Goal: Find specific page/section: Find specific page/section

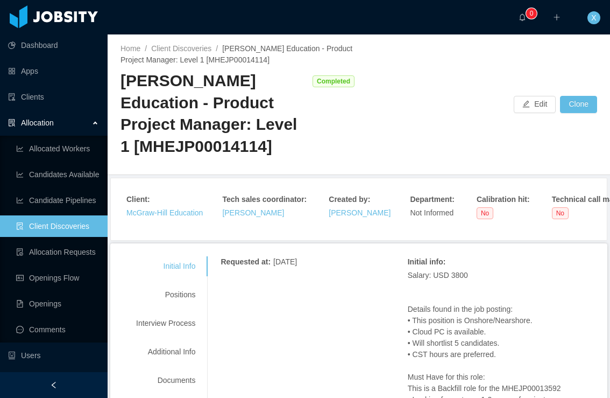
click at [46, 231] on link "Client Discoveries" at bounding box center [57, 226] width 83 height 22
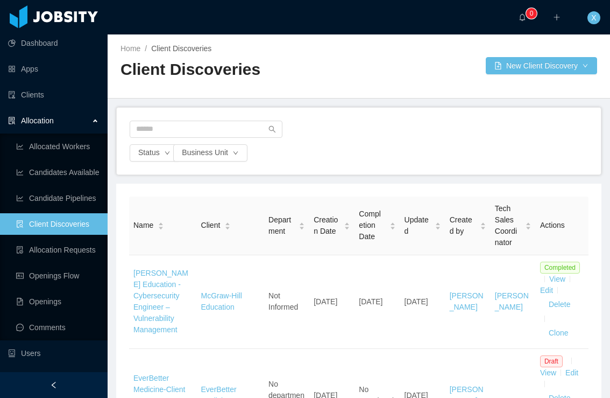
scroll to position [3, 0]
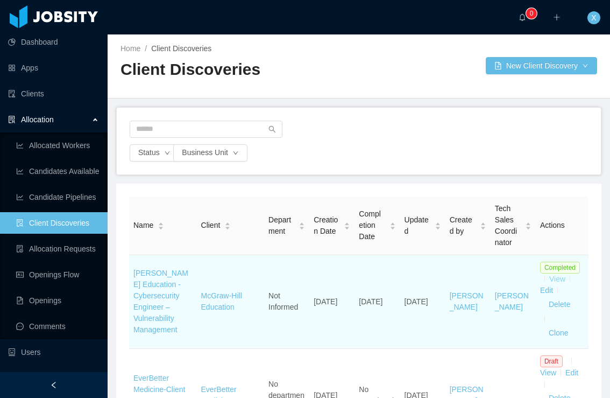
click at [559, 281] on link "View" at bounding box center [557, 278] width 16 height 9
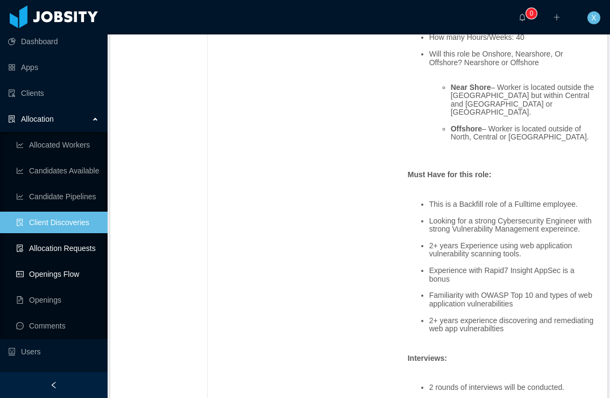
scroll to position [2, 0]
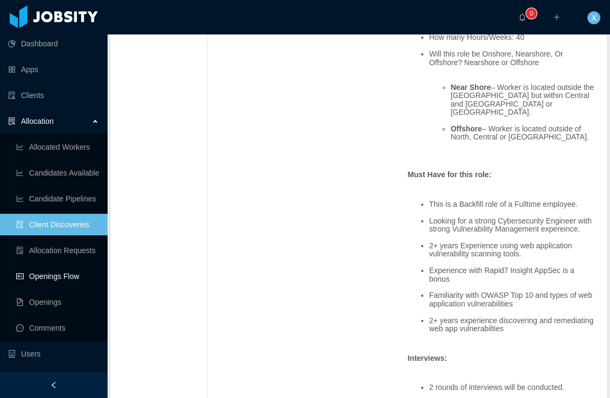
click at [73, 271] on link "Openings Flow" at bounding box center [57, 276] width 83 height 22
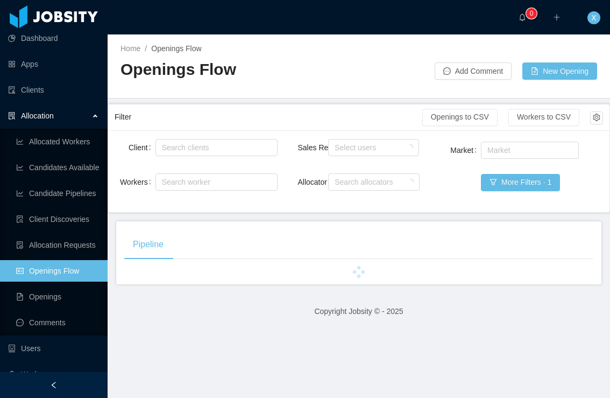
scroll to position [8, 0]
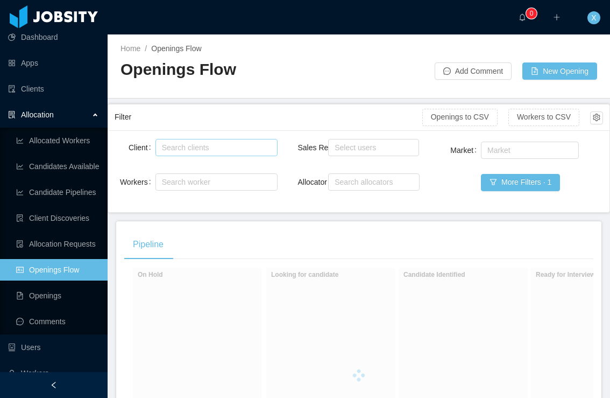
click at [204, 148] on div "Search clients" at bounding box center [214, 147] width 104 height 11
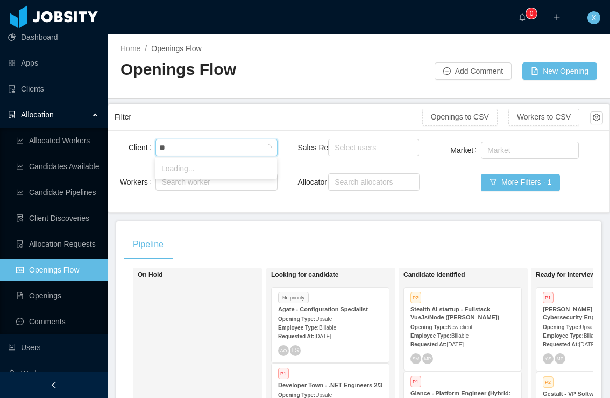
type input "***"
click at [204, 167] on li "McGraw-Hill Education" at bounding box center [216, 168] width 122 height 17
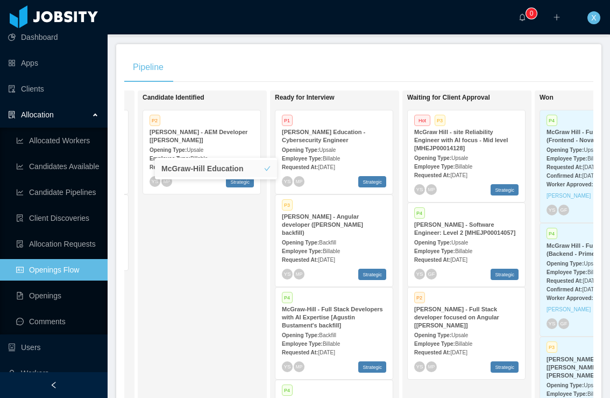
scroll to position [0, 259]
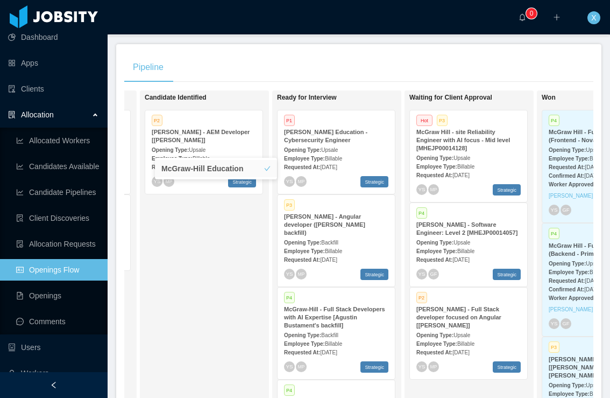
click at [359, 155] on div "Employee Type: Billable" at bounding box center [336, 157] width 104 height 11
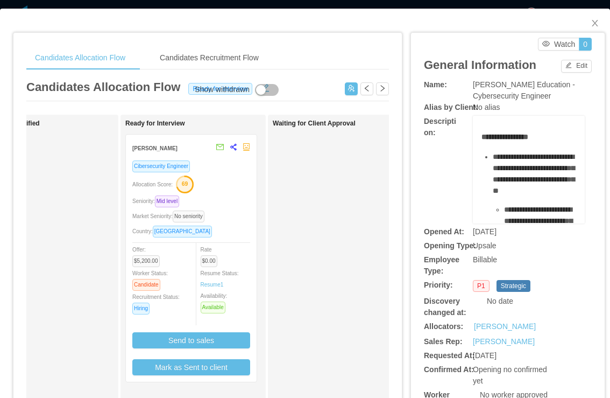
scroll to position [1, 0]
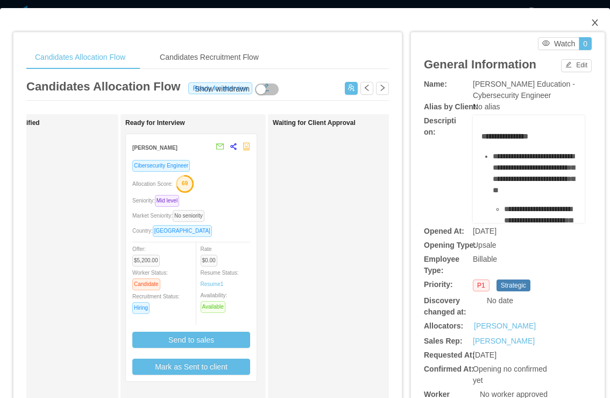
click at [594, 25] on icon "icon: close" at bounding box center [595, 22] width 9 height 9
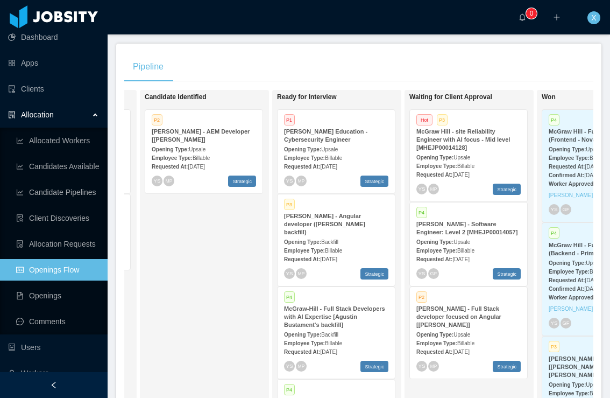
scroll to position [176, 0]
